Goal: Task Accomplishment & Management: Use online tool/utility

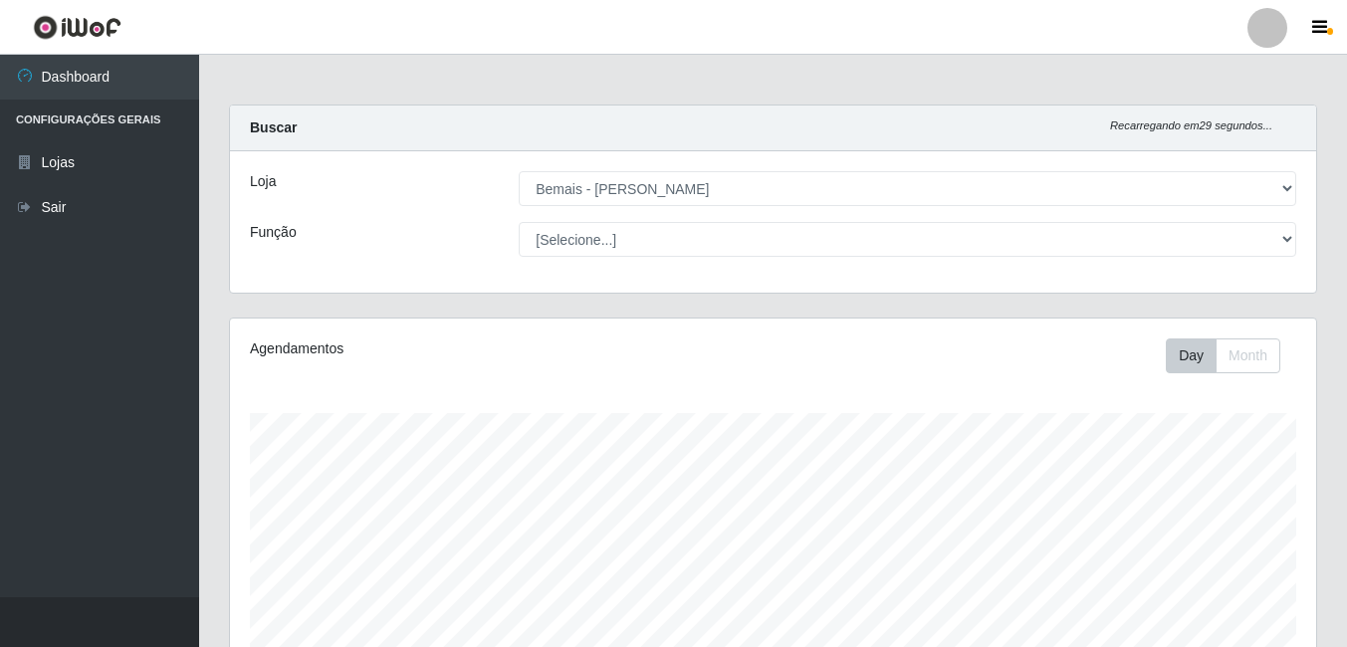
select select "230"
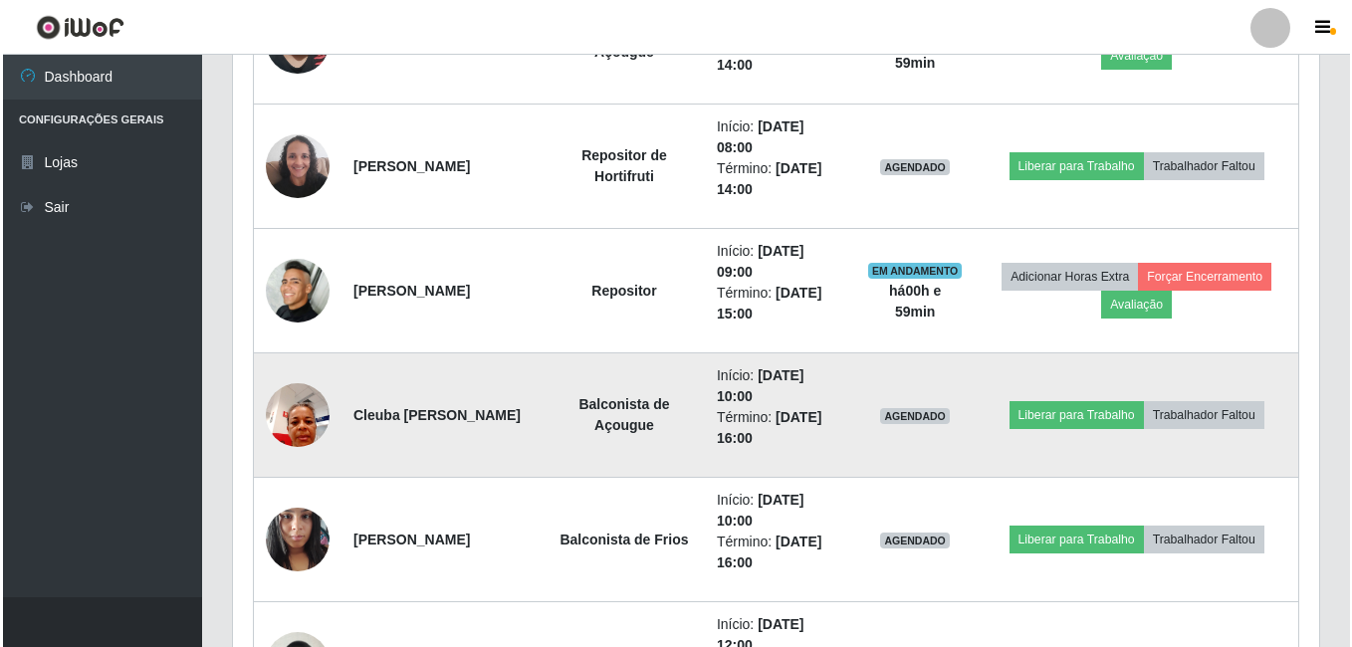
scroll to position [413, 1086]
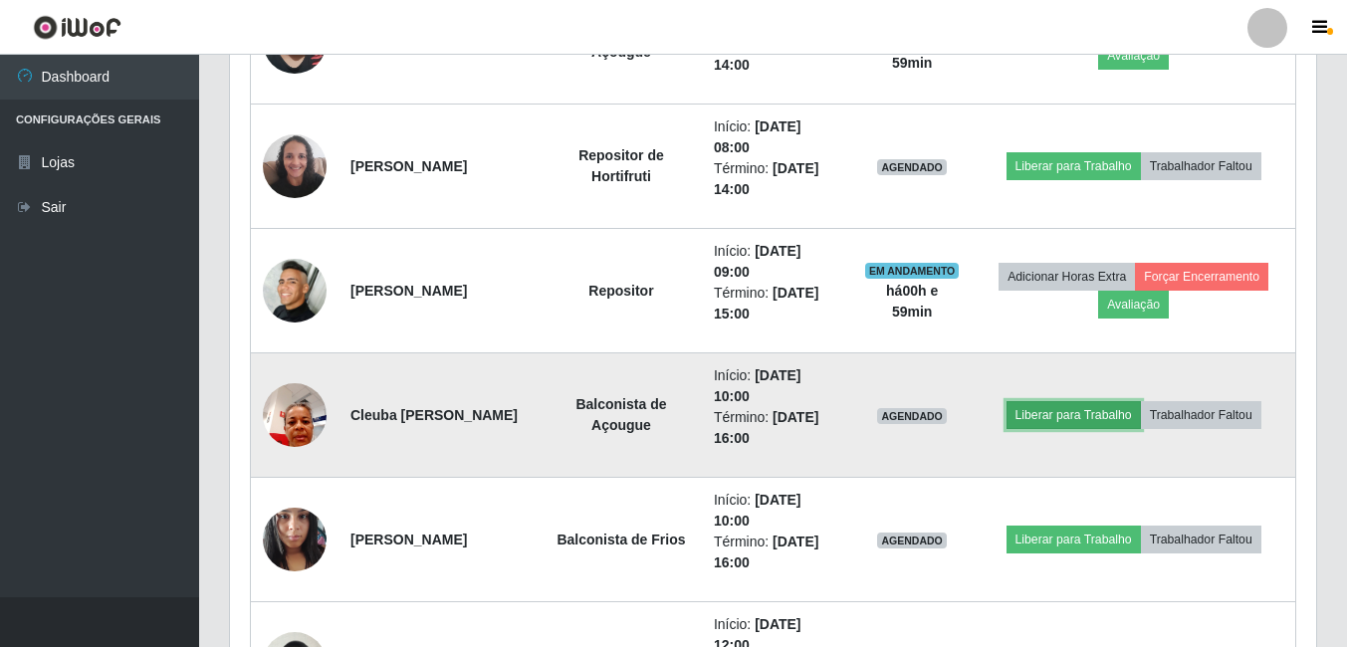
click at [1056, 428] on button "Liberar para Trabalho" at bounding box center [1073, 415] width 134 height 28
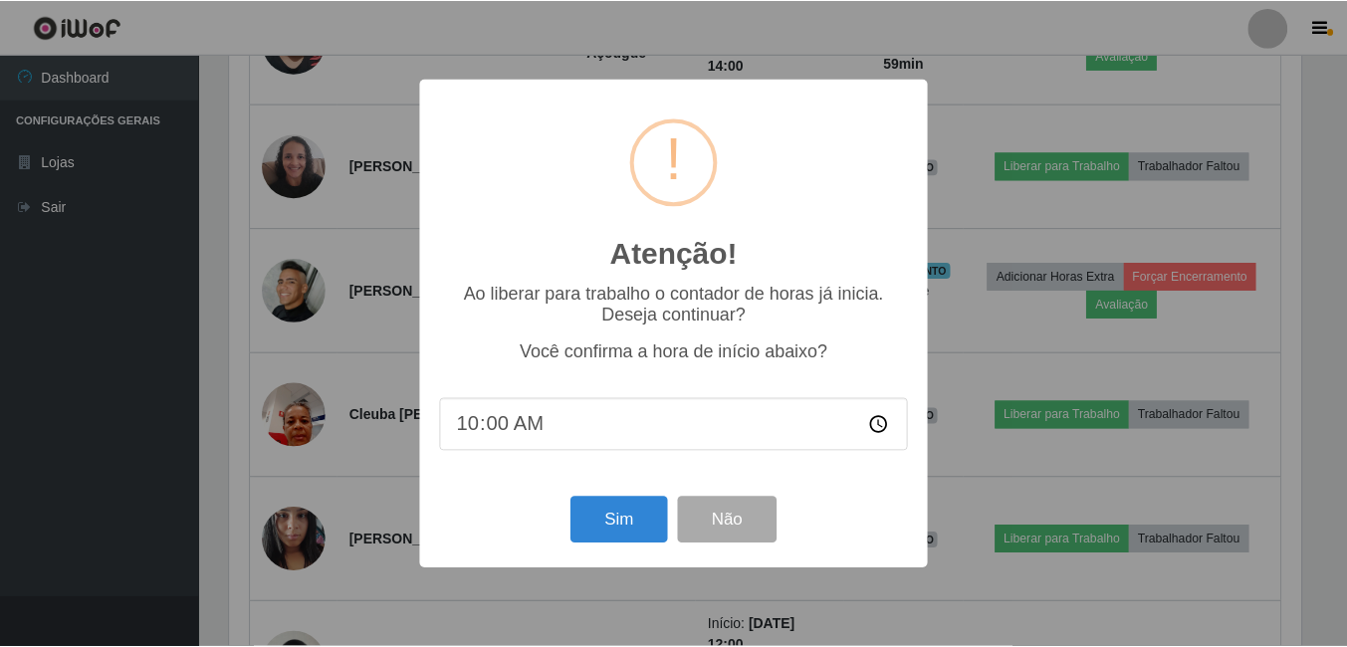
scroll to position [413, 1076]
click at [612, 517] on button "Sim" at bounding box center [620, 520] width 97 height 47
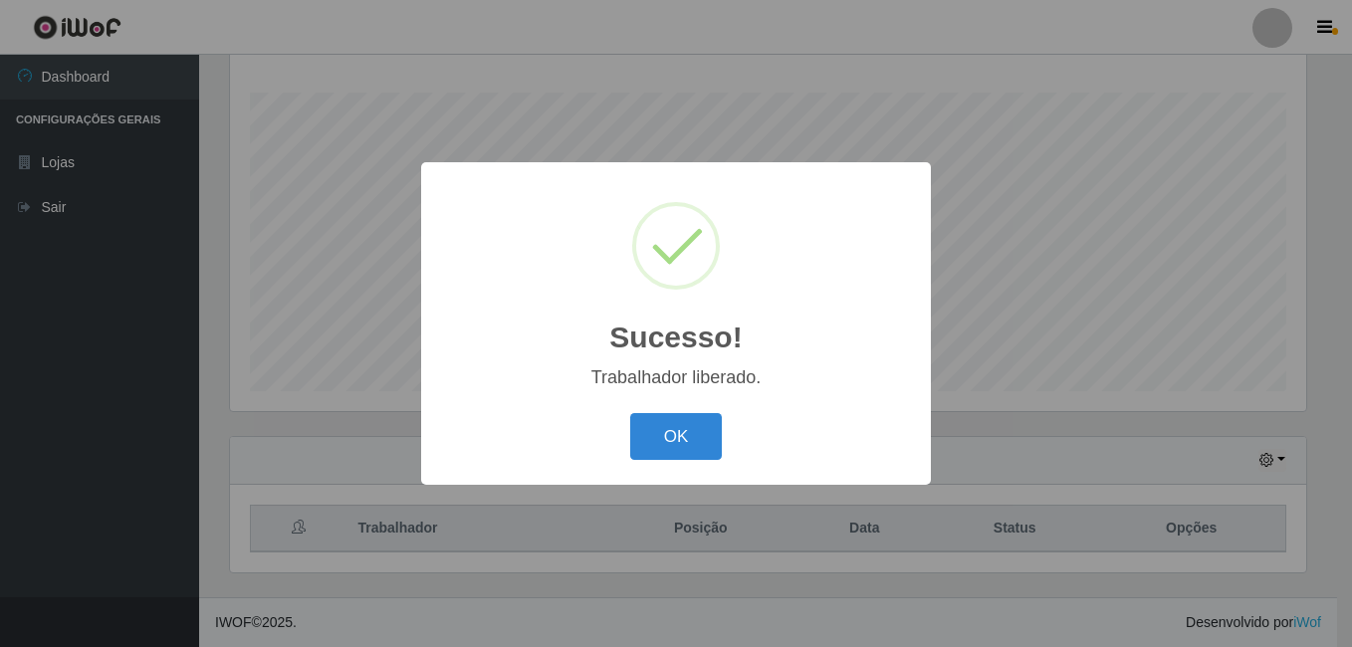
click at [630, 413] on button "OK" at bounding box center [676, 436] width 93 height 47
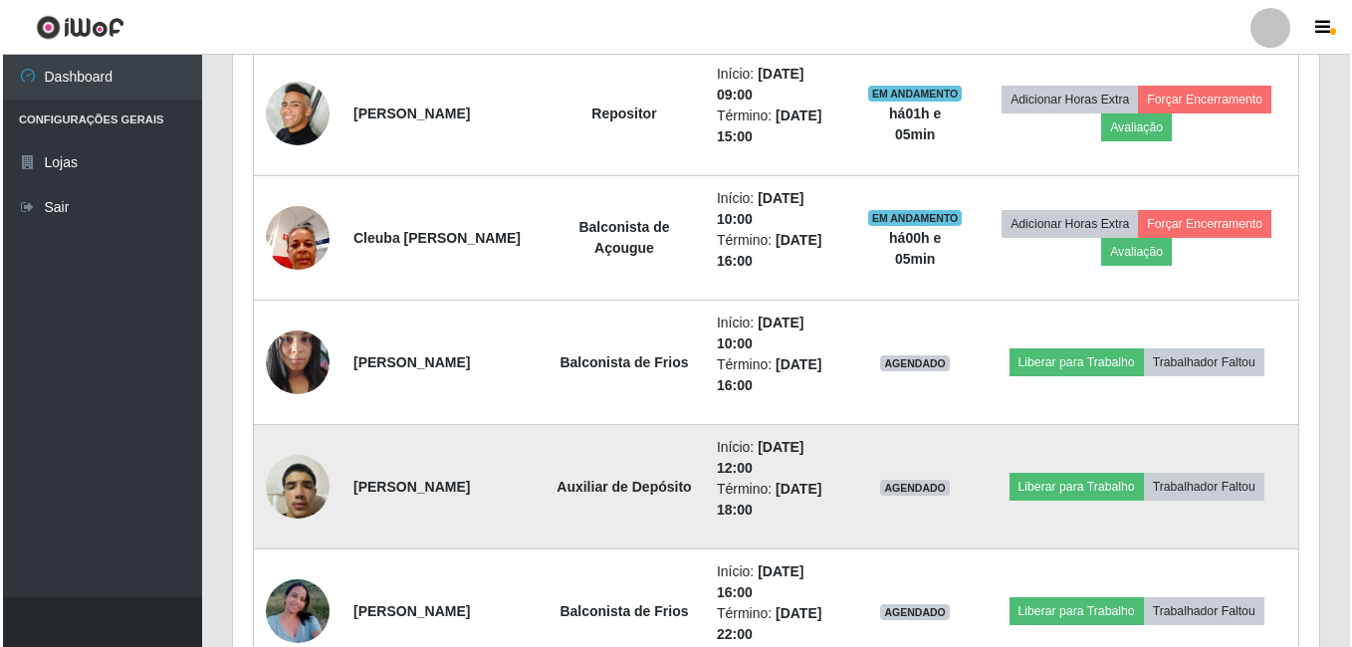
scroll to position [1216, 0]
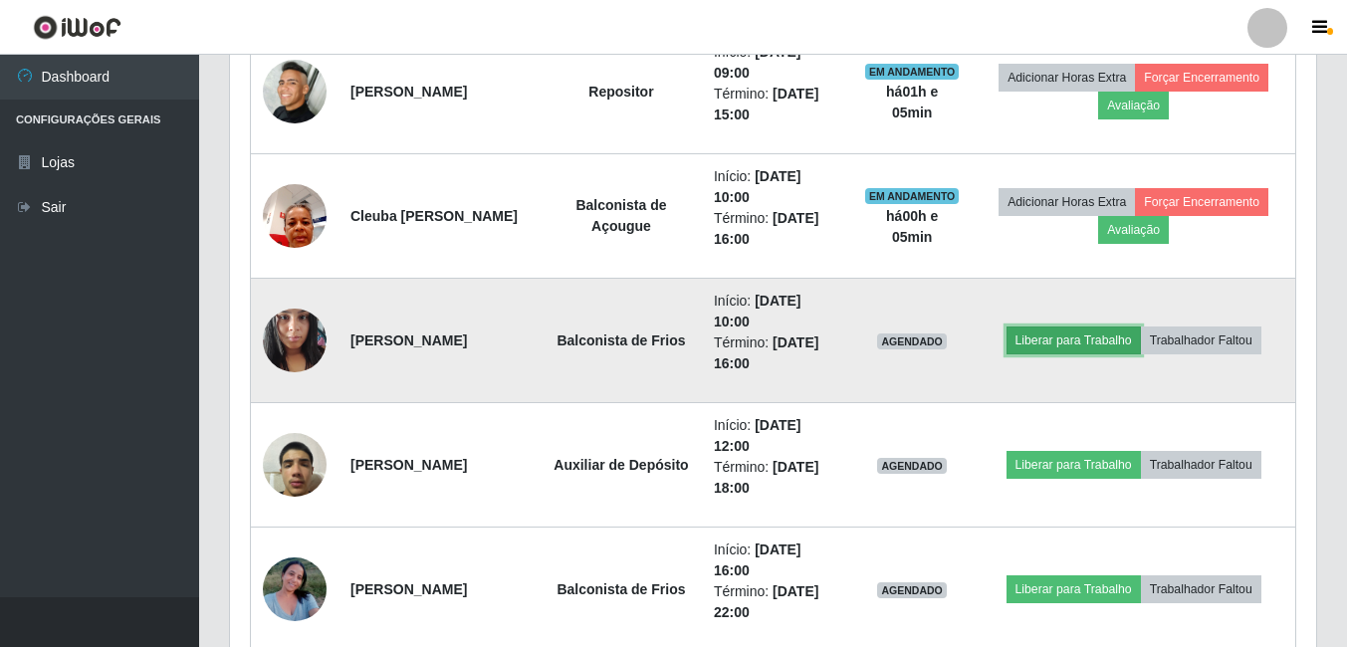
click at [1046, 342] on button "Liberar para Trabalho" at bounding box center [1073, 340] width 134 height 28
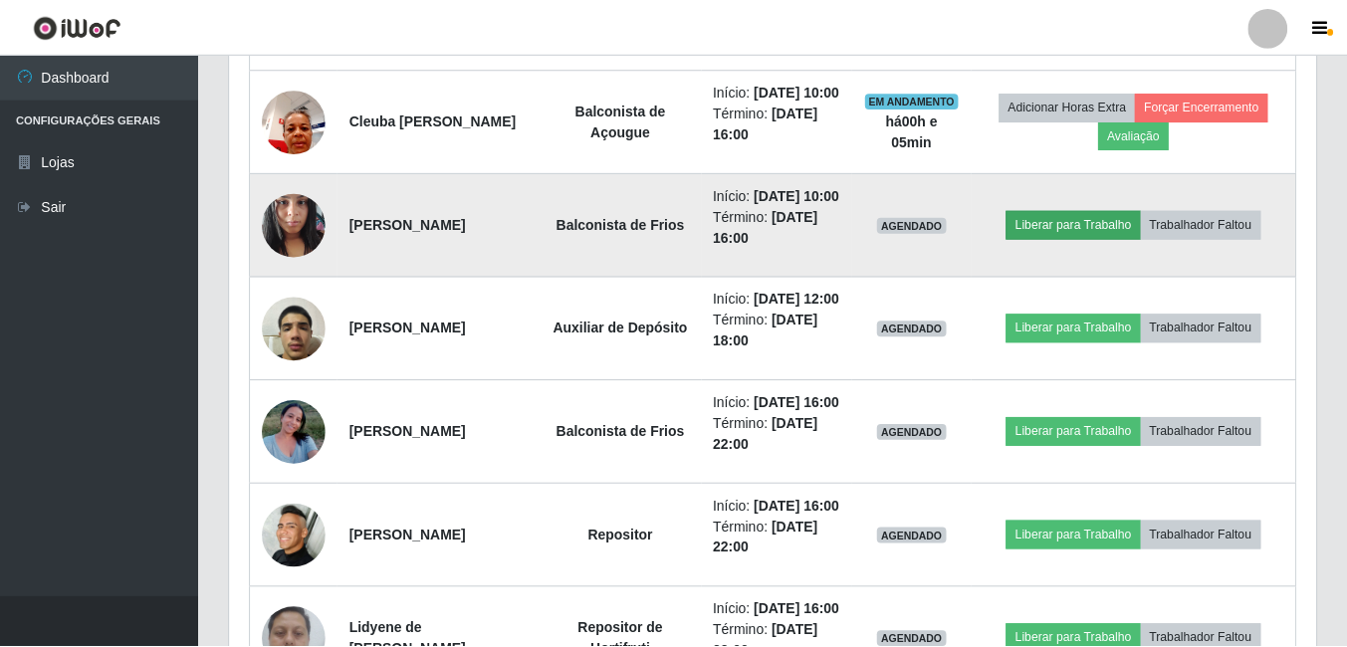
scroll to position [413, 1076]
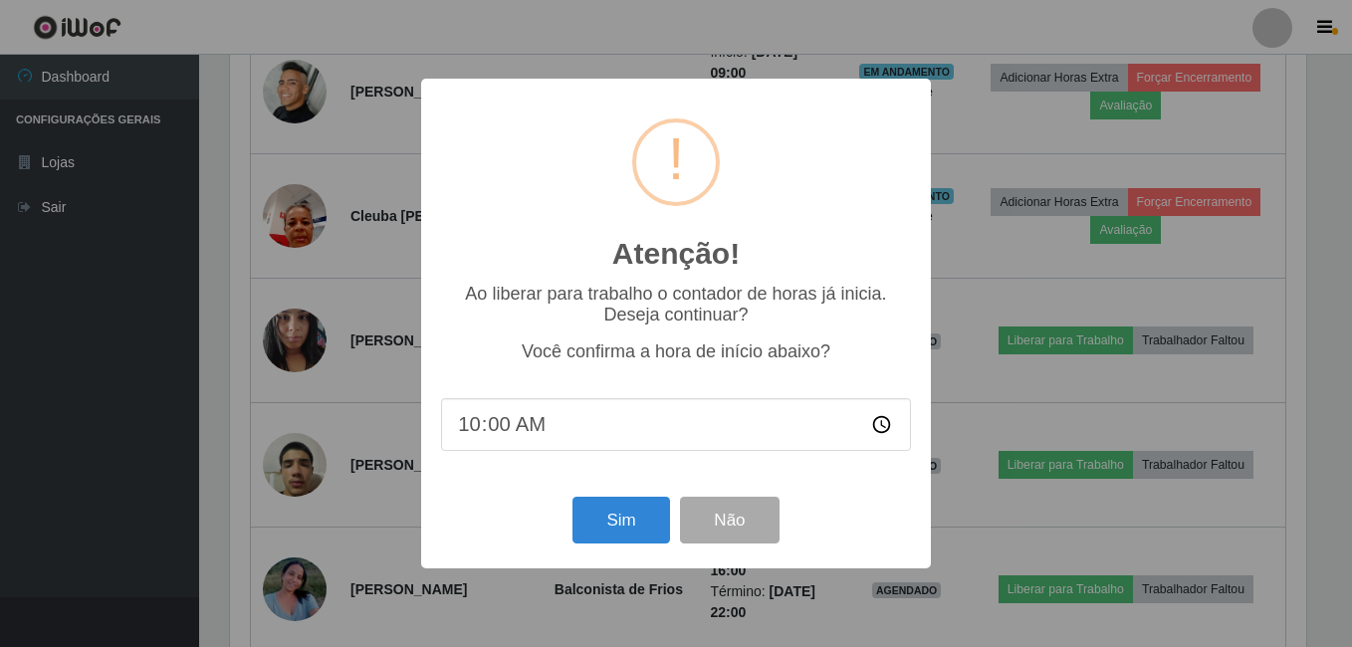
click at [505, 429] on input "10:00" at bounding box center [676, 424] width 470 height 53
type input "10:05"
click at [587, 511] on button "Sim" at bounding box center [620, 520] width 97 height 47
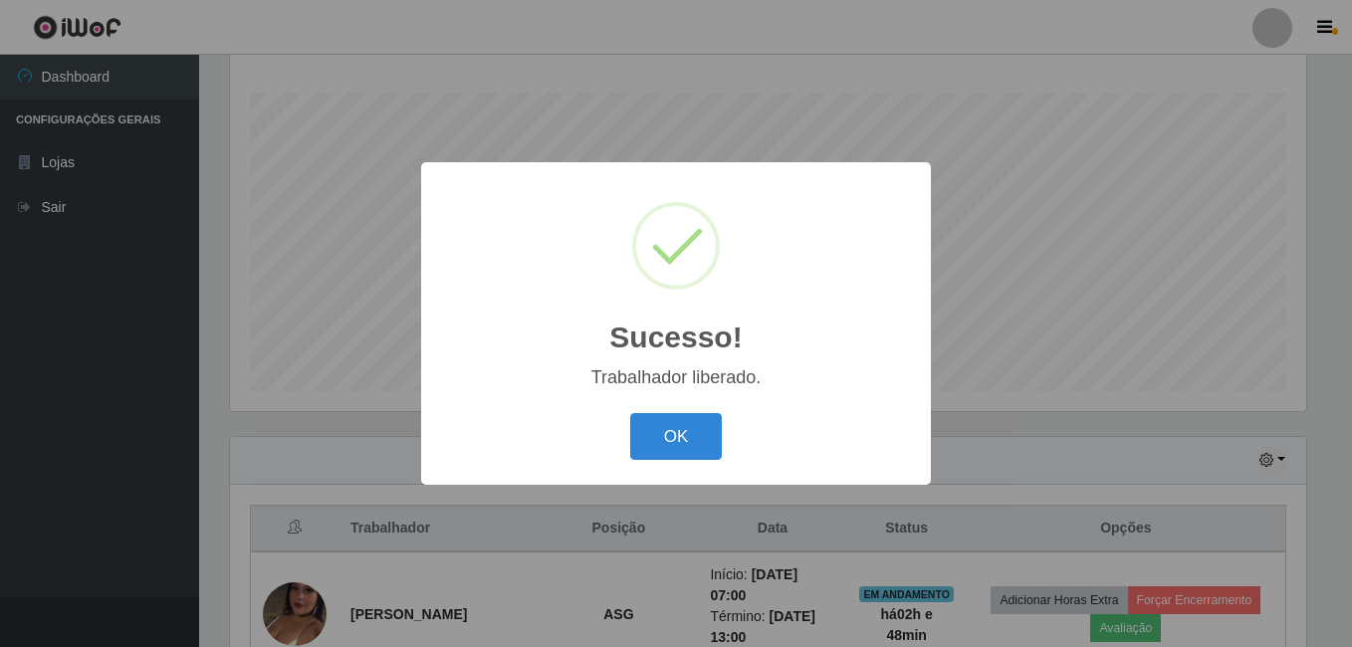
click at [630, 413] on button "OK" at bounding box center [676, 436] width 93 height 47
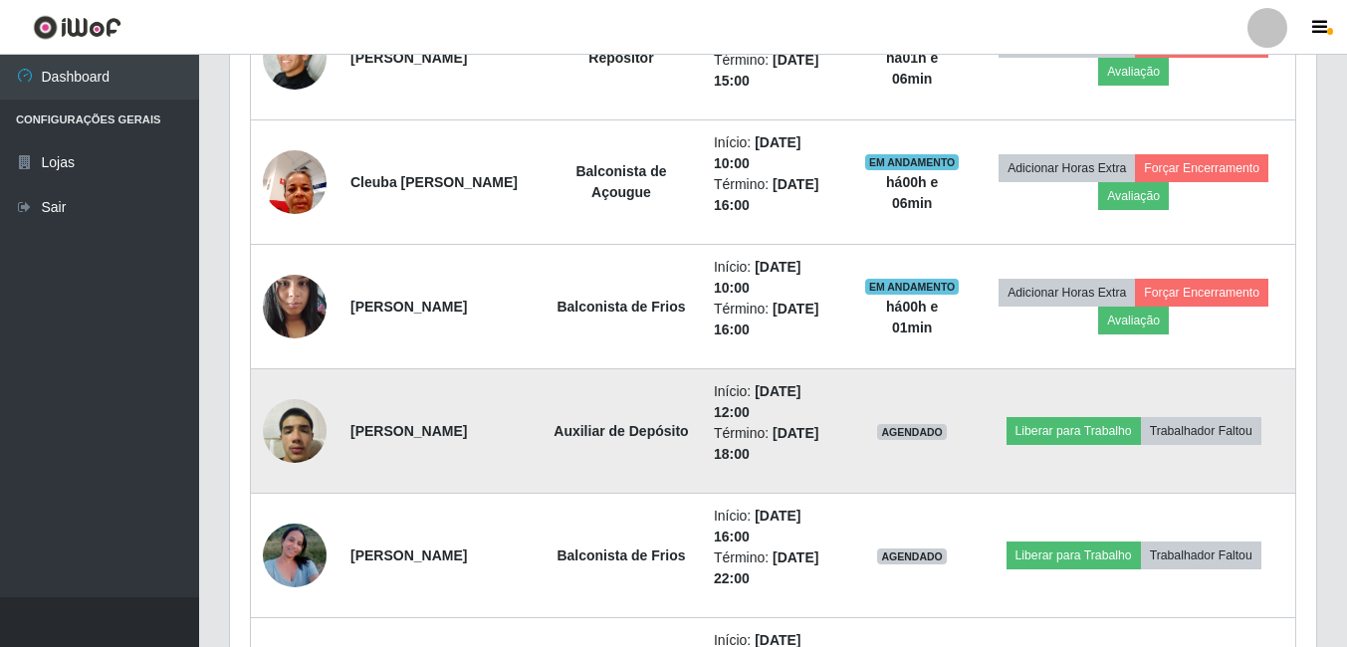
scroll to position [1216, 0]
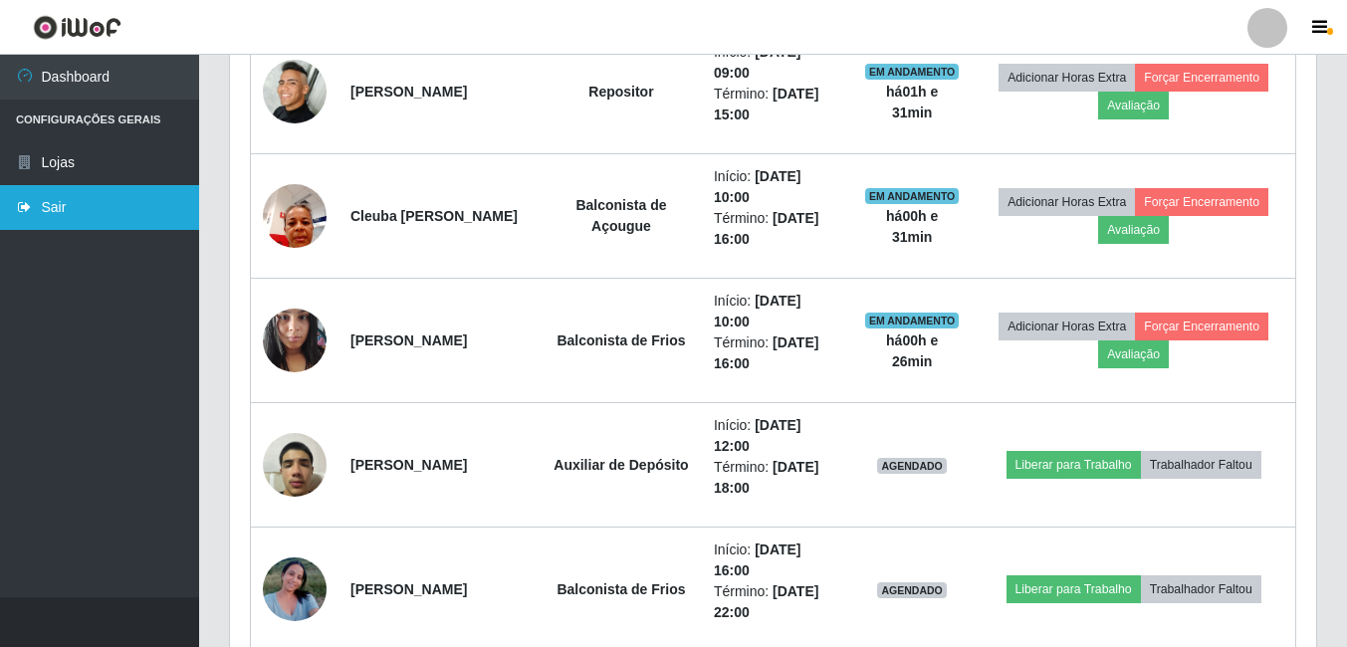
click at [57, 211] on link "Sair" at bounding box center [99, 207] width 199 height 45
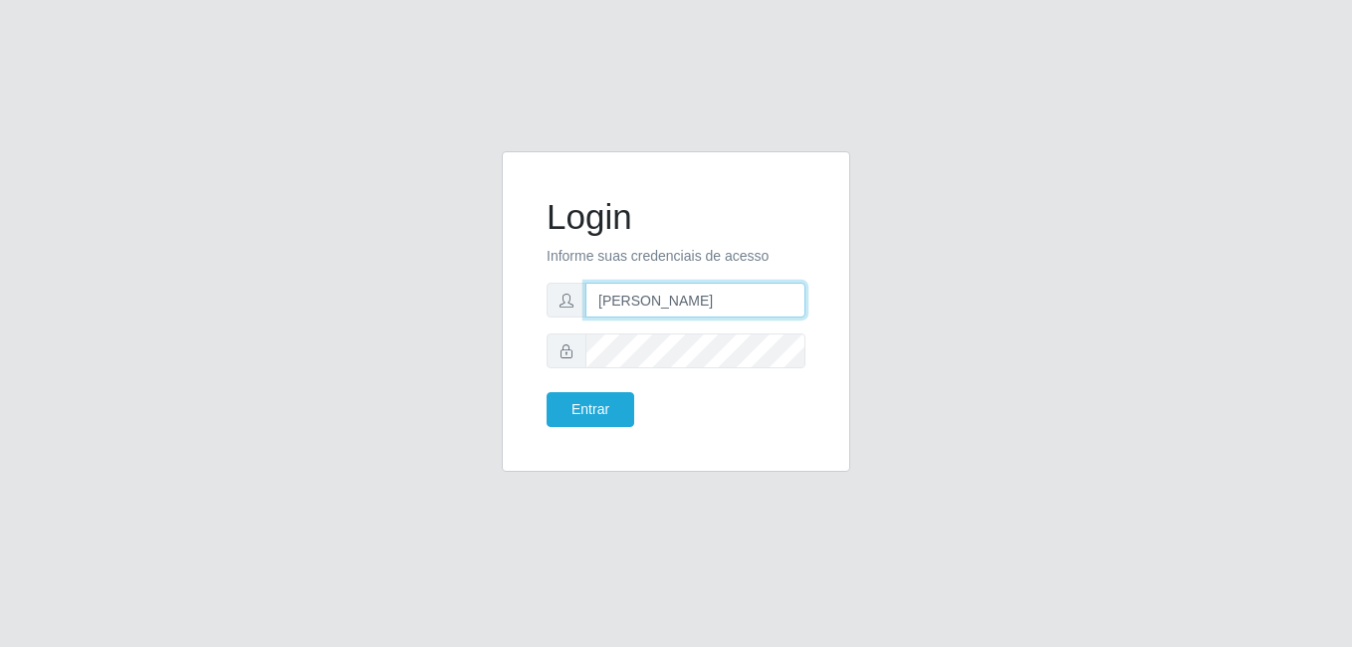
click at [736, 298] on input "[PERSON_NAME]" at bounding box center [695, 300] width 220 height 35
type input "gyovana@bemais"
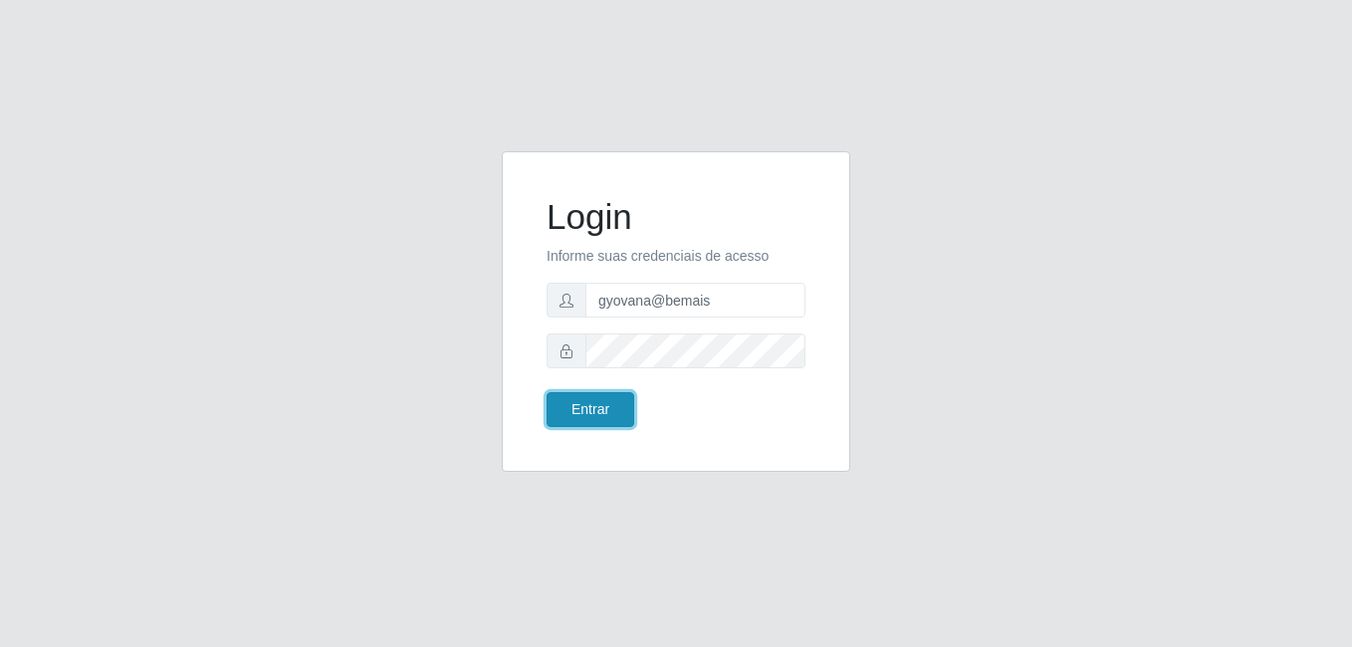
click at [602, 401] on button "Entrar" at bounding box center [590, 409] width 88 height 35
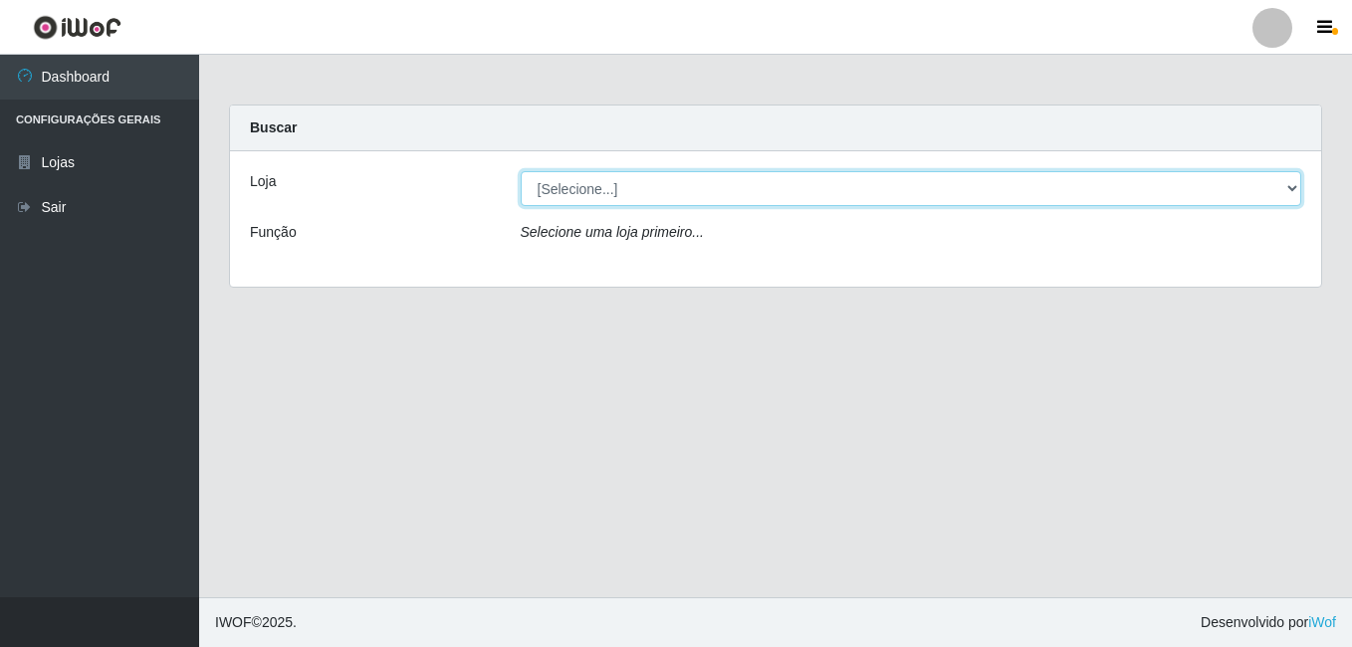
click at [922, 195] on select "[Selecione...] [PERSON_NAME]" at bounding box center [911, 188] width 781 height 35
select select "230"
click at [521, 171] on select "[Selecione...] [PERSON_NAME]" at bounding box center [911, 188] width 781 height 35
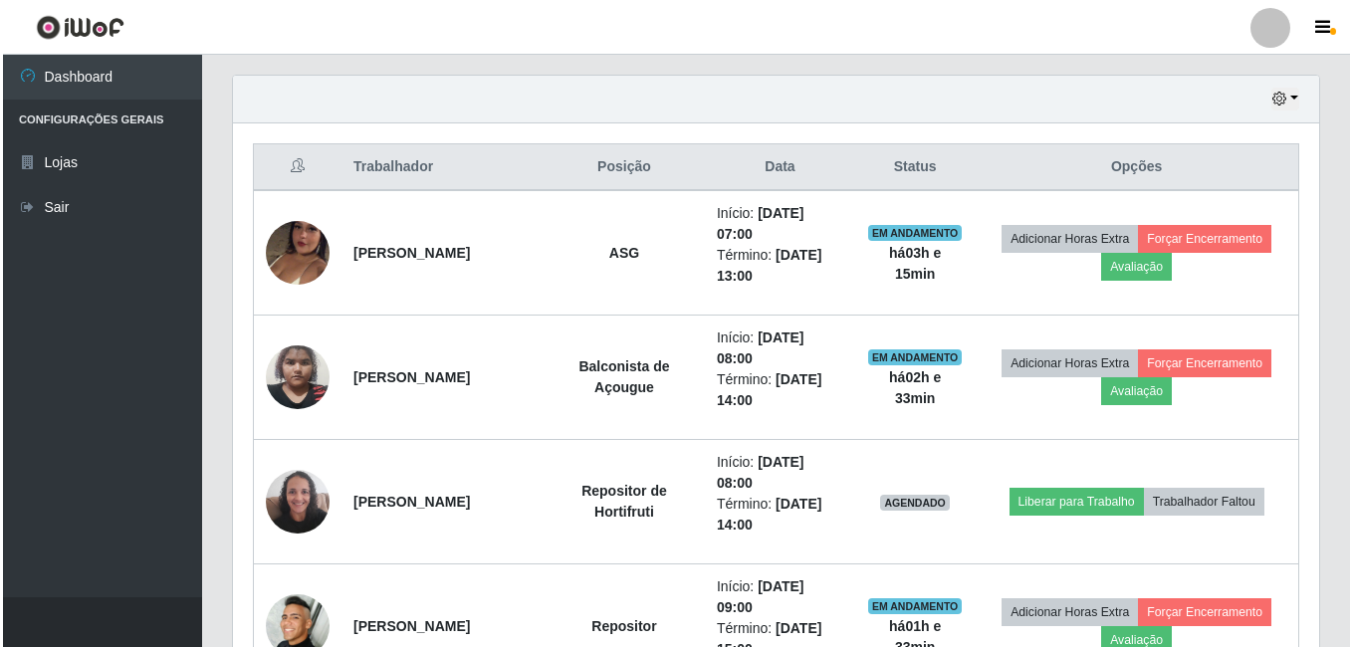
scroll to position [697, 0]
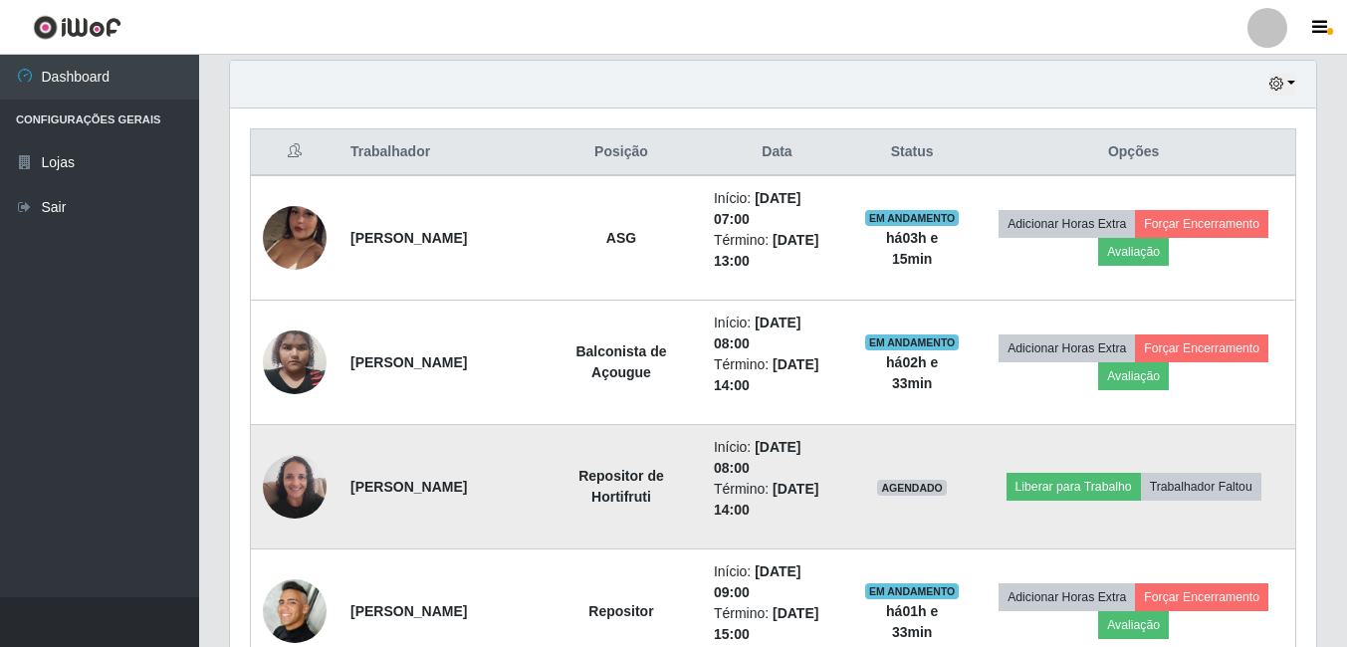
click at [308, 467] on img at bounding box center [295, 486] width 64 height 85
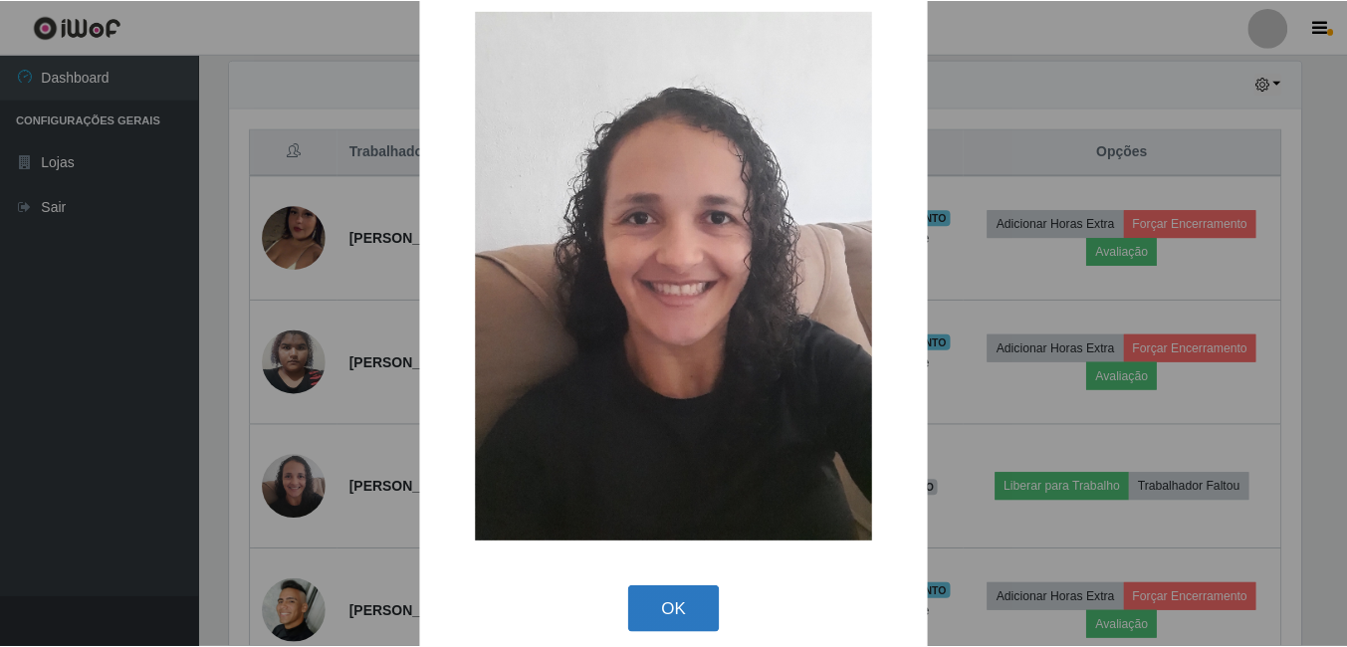
scroll to position [58, 0]
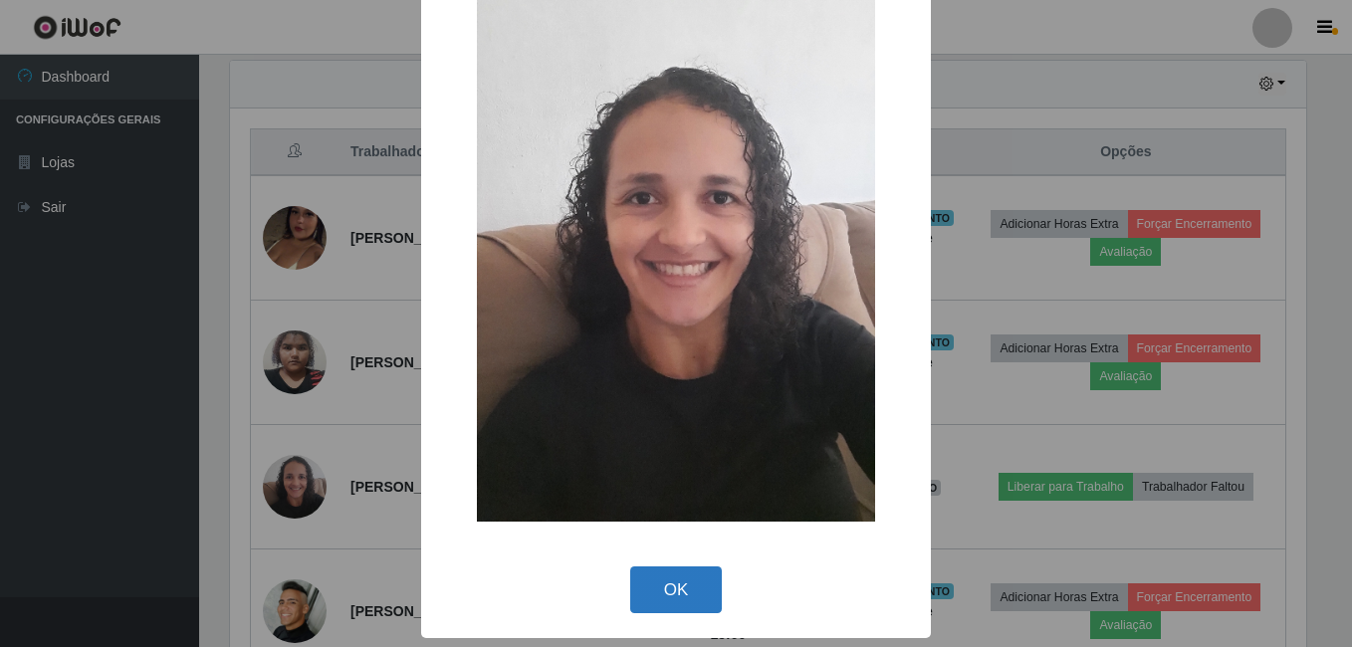
click at [657, 590] on button "OK" at bounding box center [676, 589] width 93 height 47
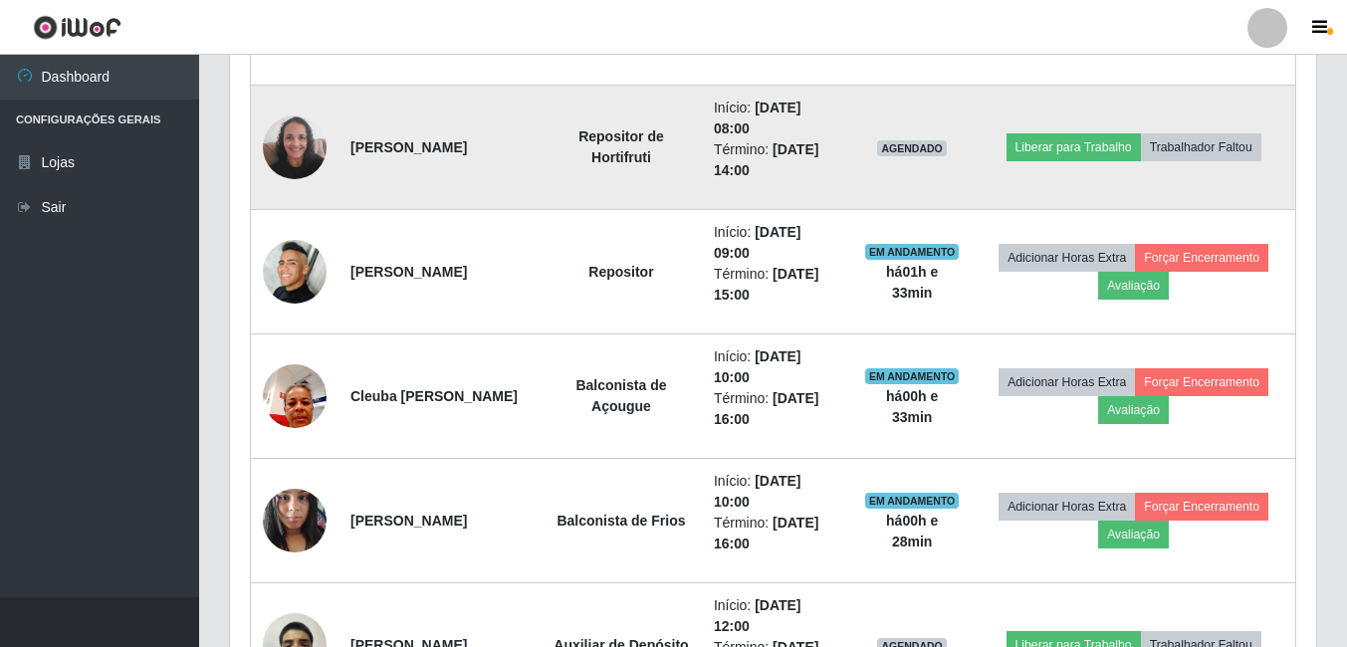
scroll to position [1095, 0]
